Goal: Navigation & Orientation: Find specific page/section

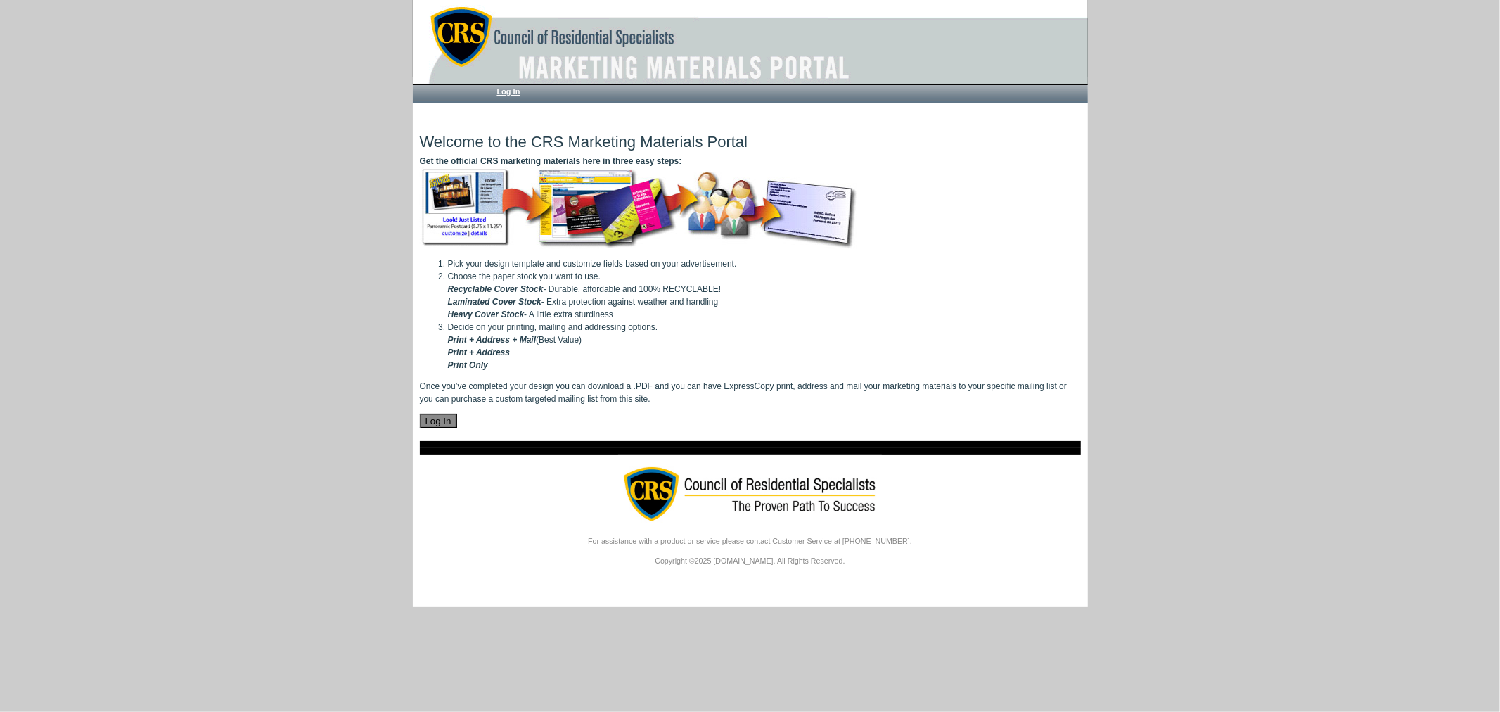
click at [509, 92] on link "Log In" at bounding box center [508, 91] width 23 height 8
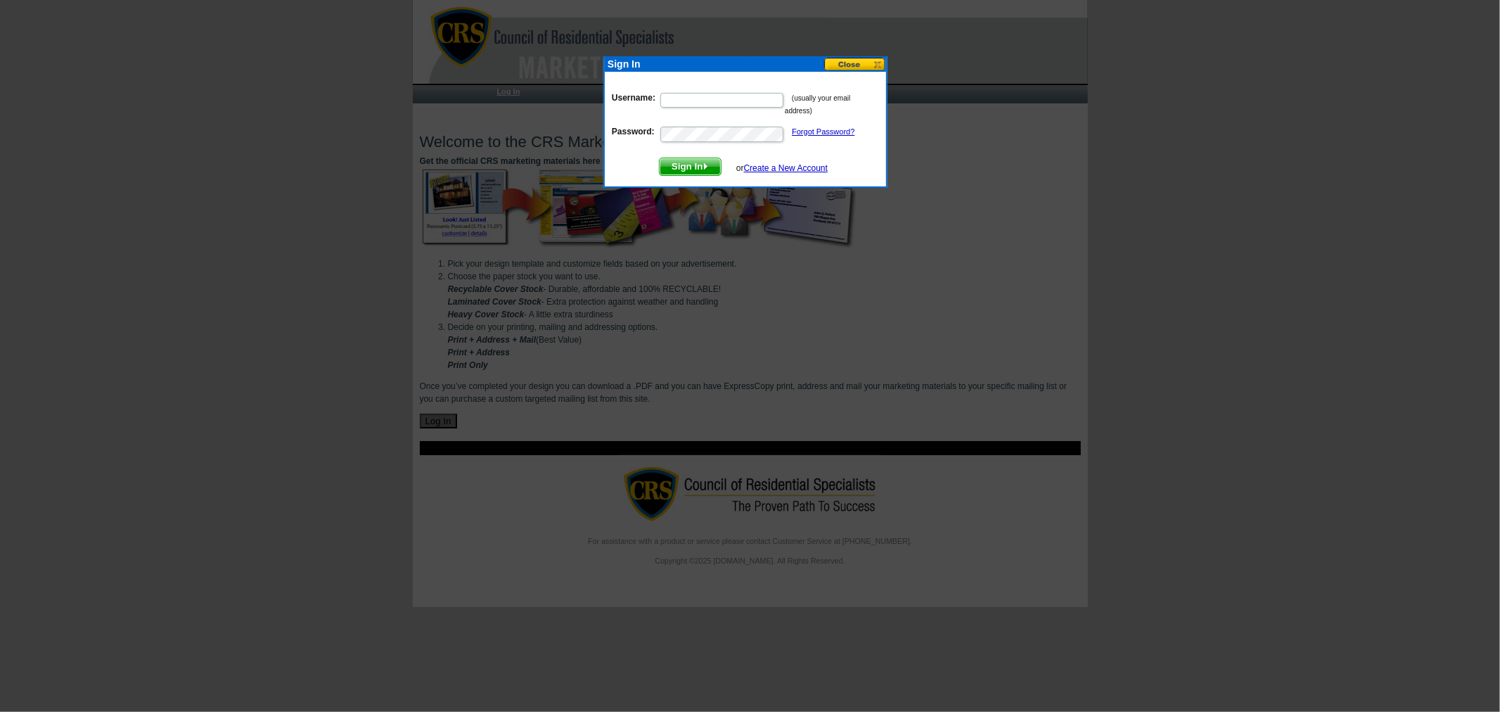
click at [842, 160] on form "Username: (usually your email address) Password: Forgot Password? Sign In or Cr…" at bounding box center [745, 130] width 267 height 91
click at [776, 167] on link "Create a New Account" at bounding box center [786, 168] width 84 height 10
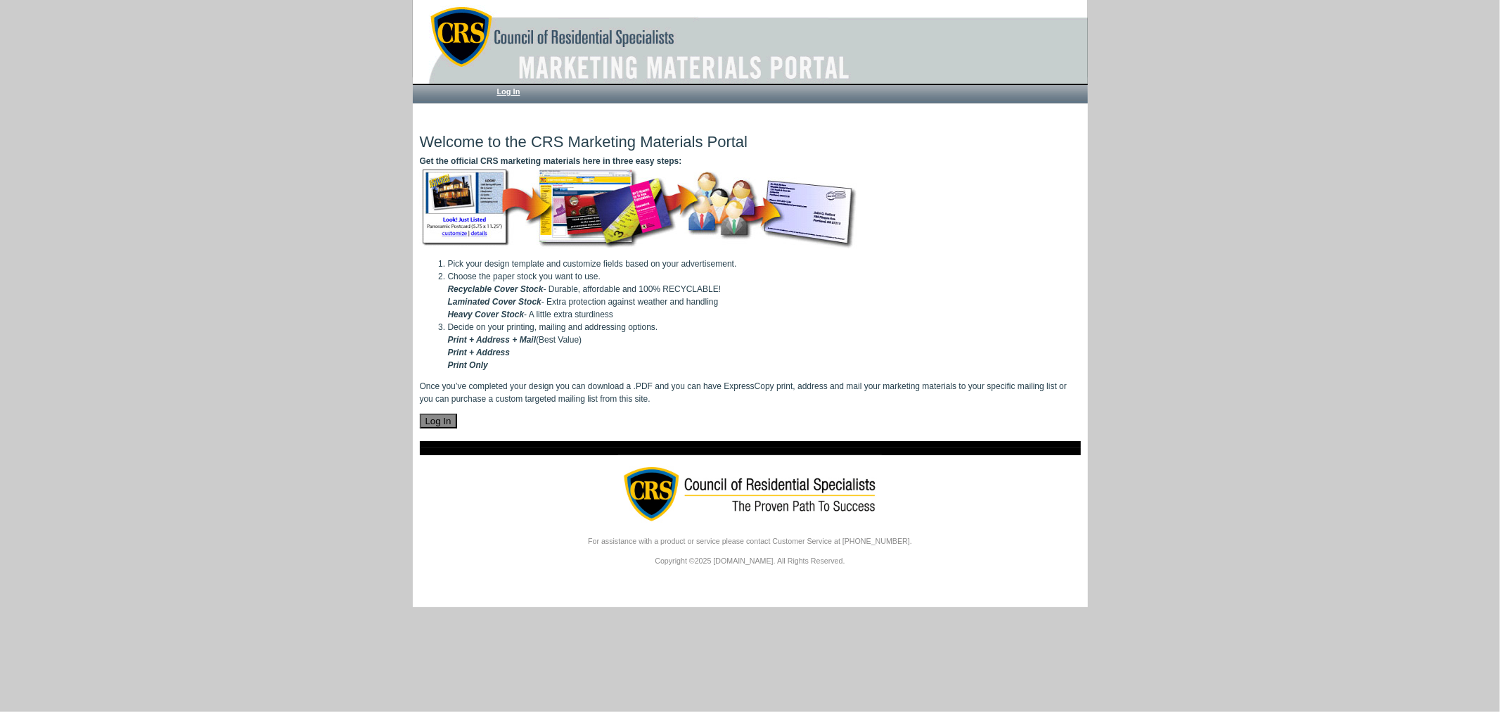
click at [508, 95] on link "Log In" at bounding box center [508, 91] width 23 height 8
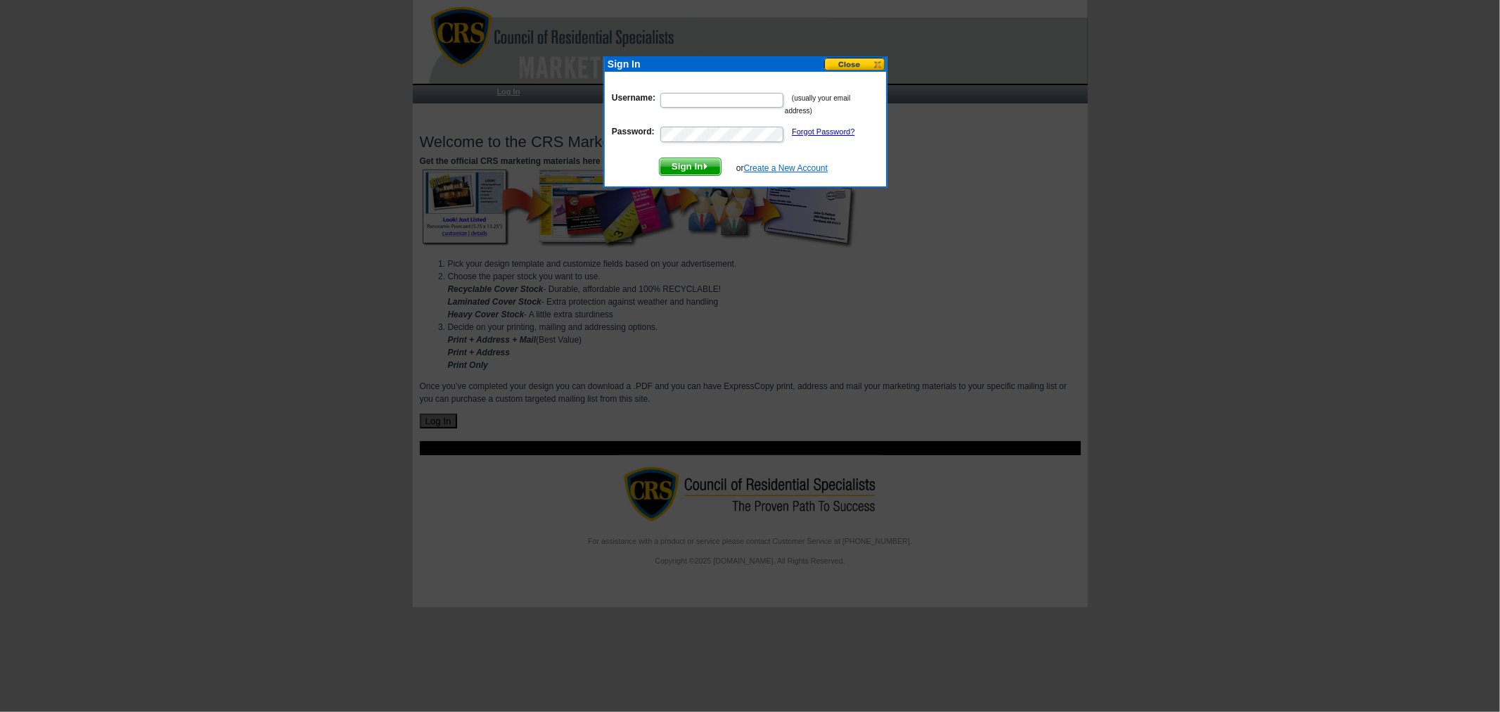
click at [791, 166] on link "Create a New Account" at bounding box center [786, 168] width 84 height 10
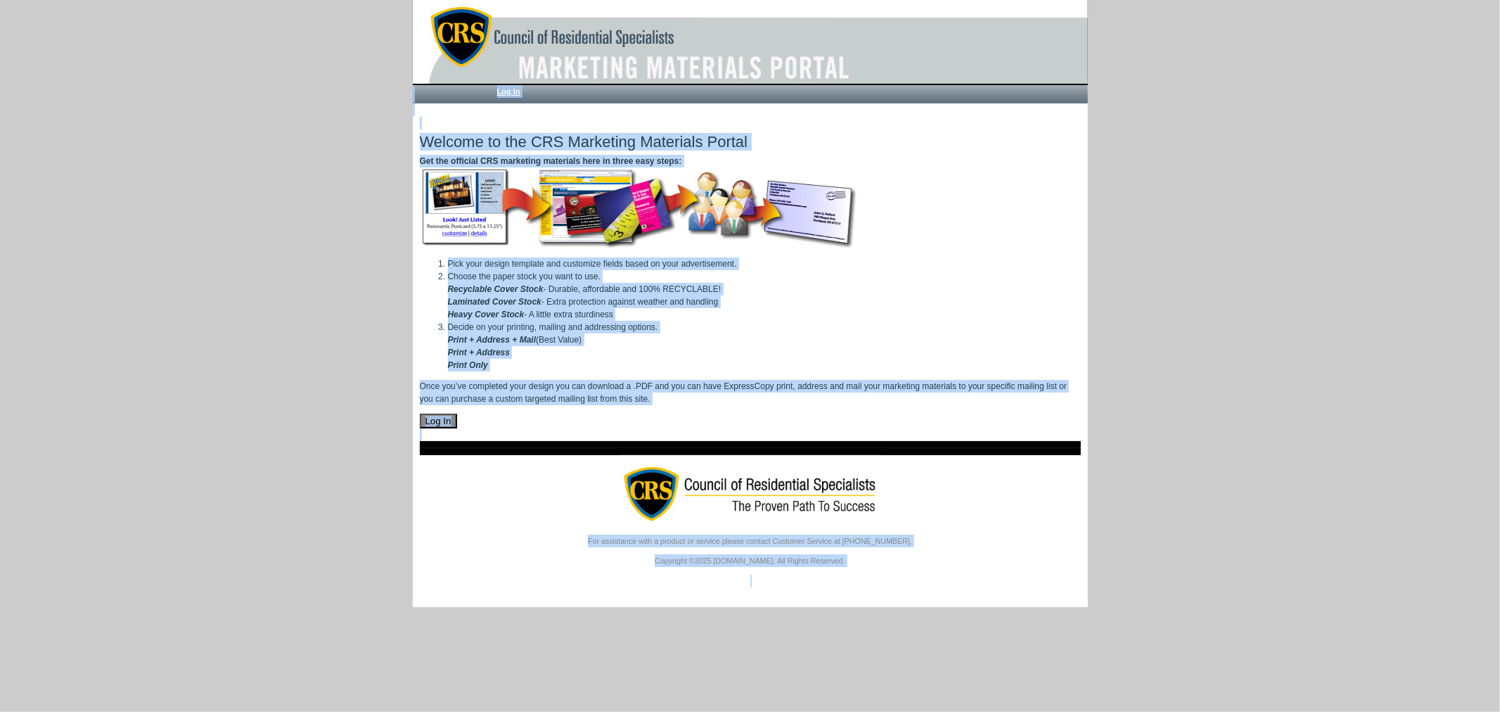
click at [610, 366] on li "Decide on your printing, mailing and addressing options. Print + Address + Mail…" at bounding box center [764, 346] width 633 height 51
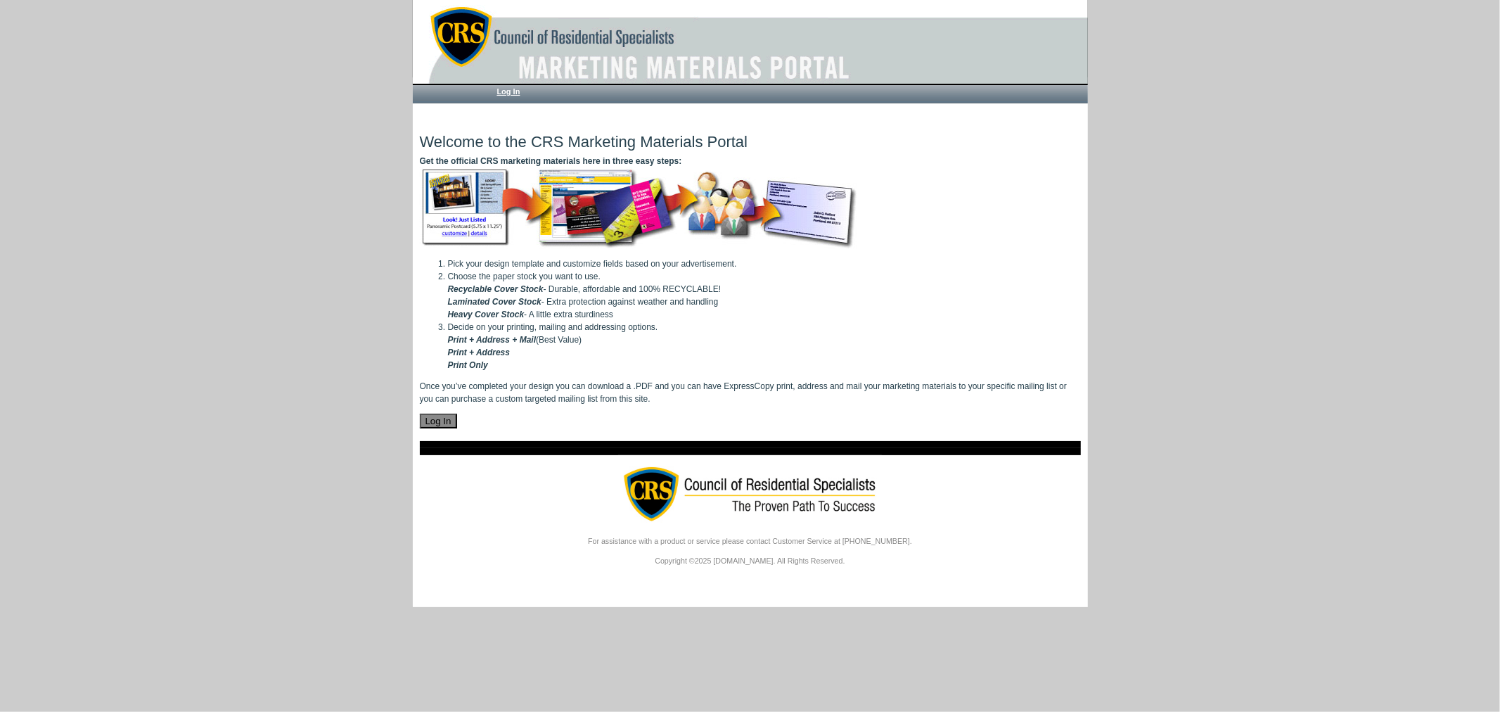
click at [517, 91] on link "Log In" at bounding box center [508, 91] width 23 height 8
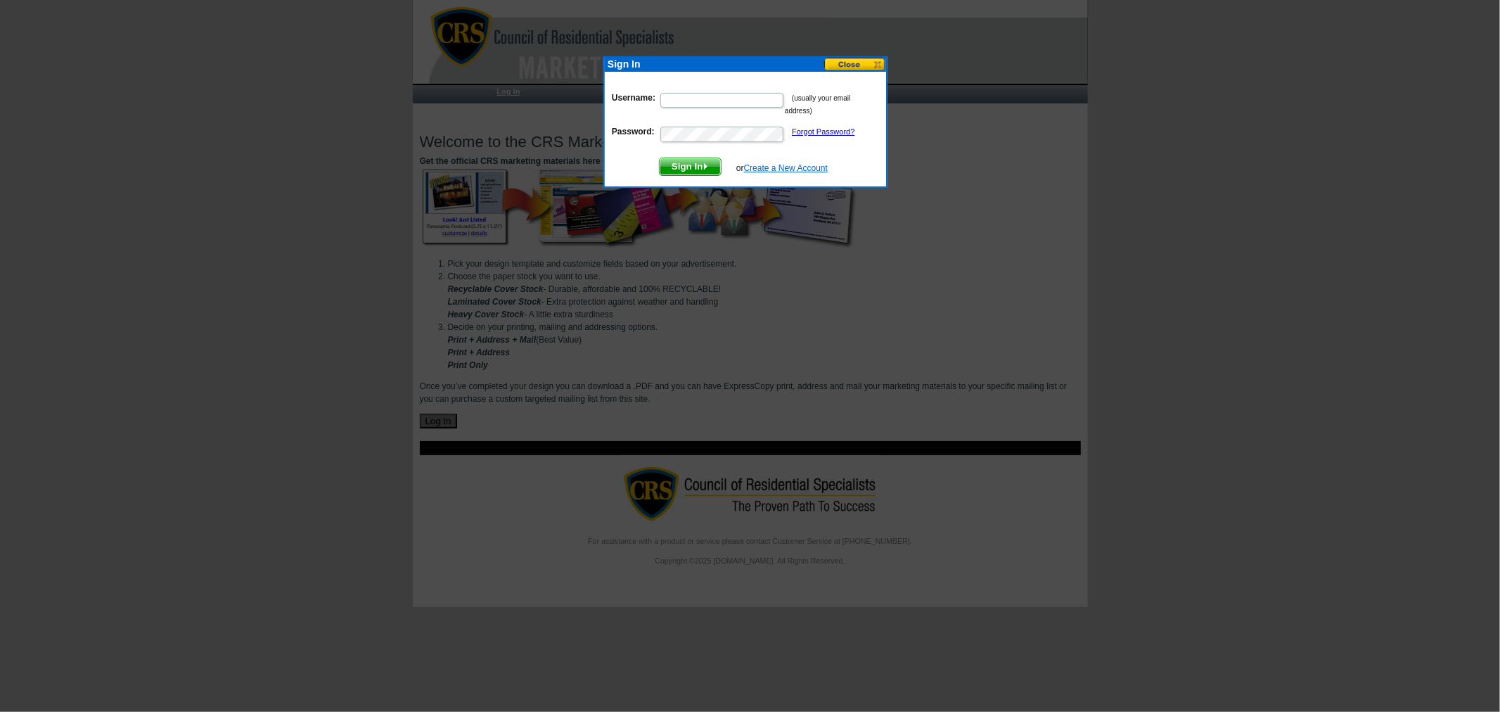
click at [776, 167] on link "Create a New Account" at bounding box center [786, 168] width 84 height 10
